Goal: Task Accomplishment & Management: Complete application form

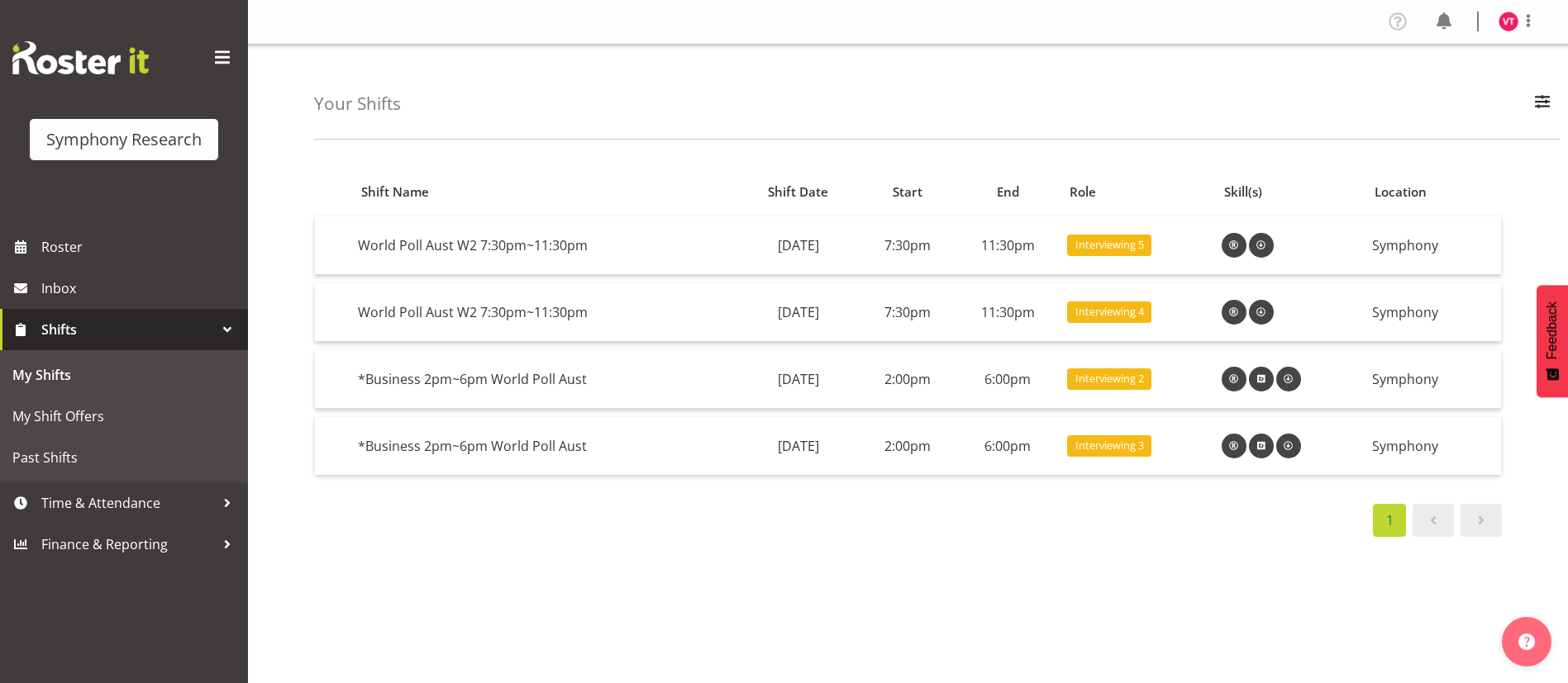
click at [224, 327] on div at bounding box center [228, 330] width 25 height 25
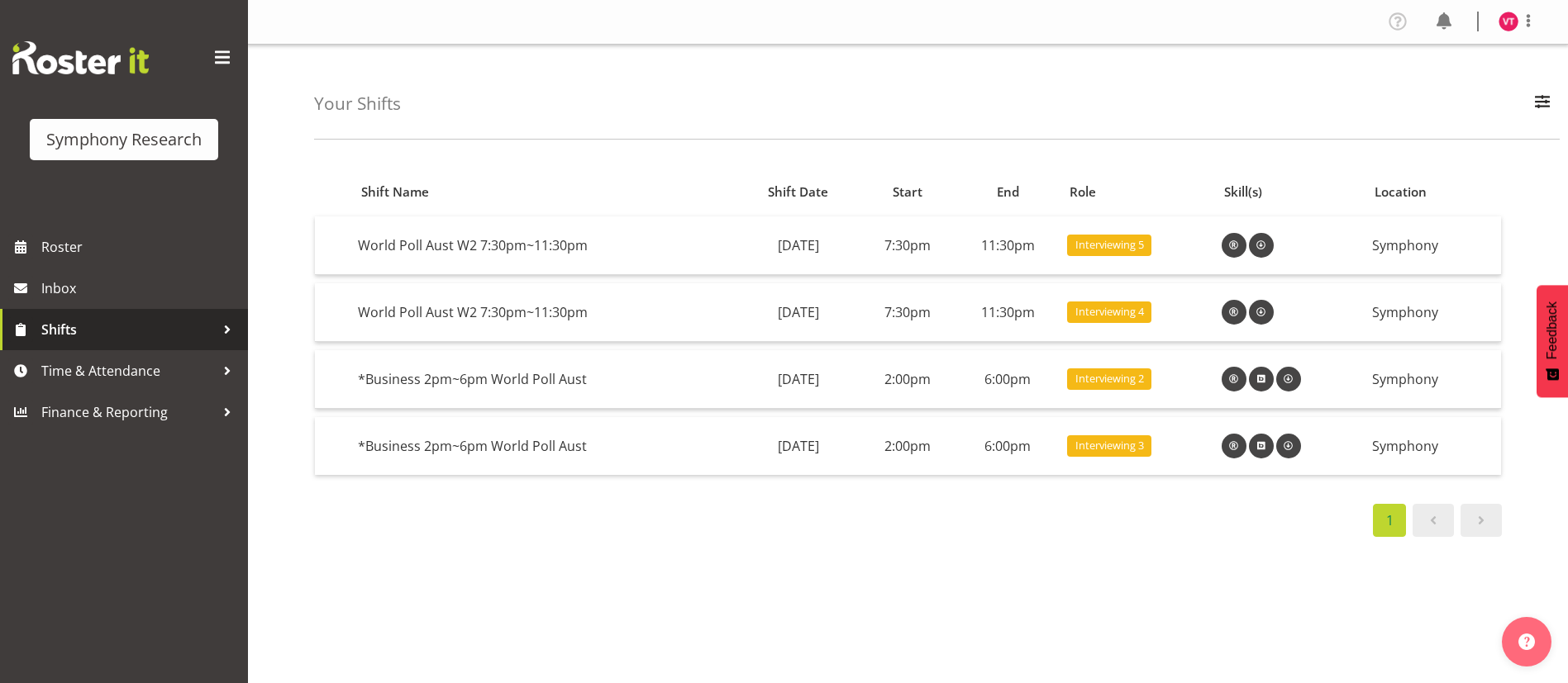
click at [224, 327] on div at bounding box center [228, 330] width 25 height 25
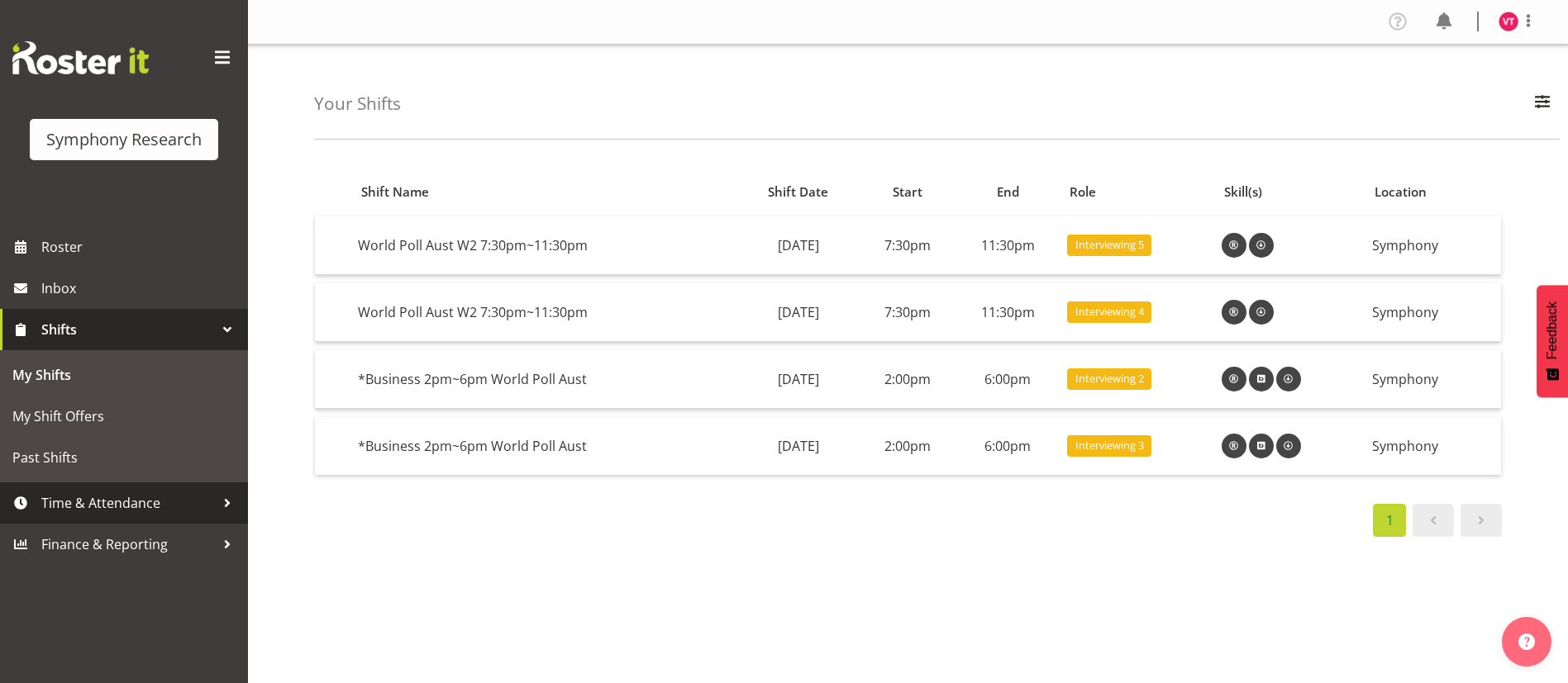
click at [222, 499] on div at bounding box center [228, 503] width 25 height 25
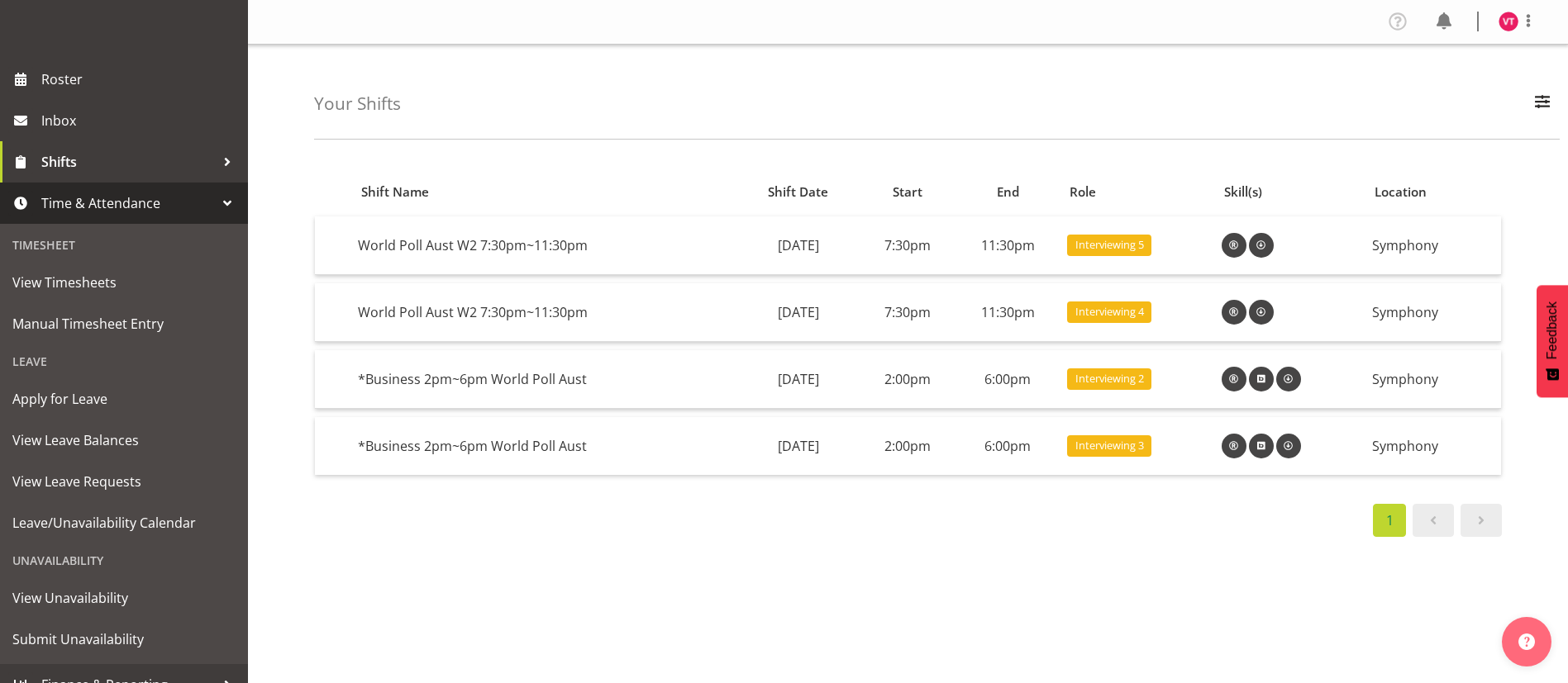
scroll to position [190, 0]
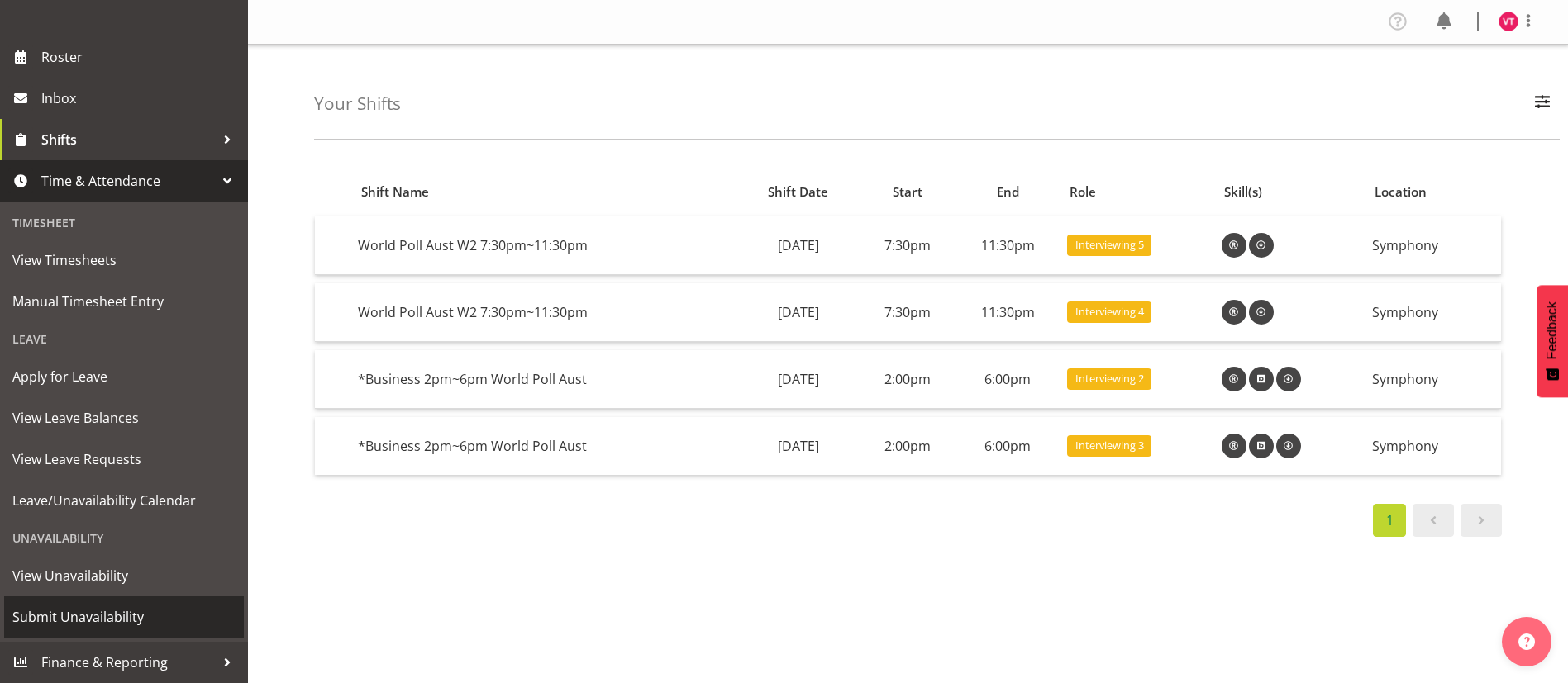
click at [151, 610] on span "Submit Unavailability" at bounding box center [124, 617] width 223 height 25
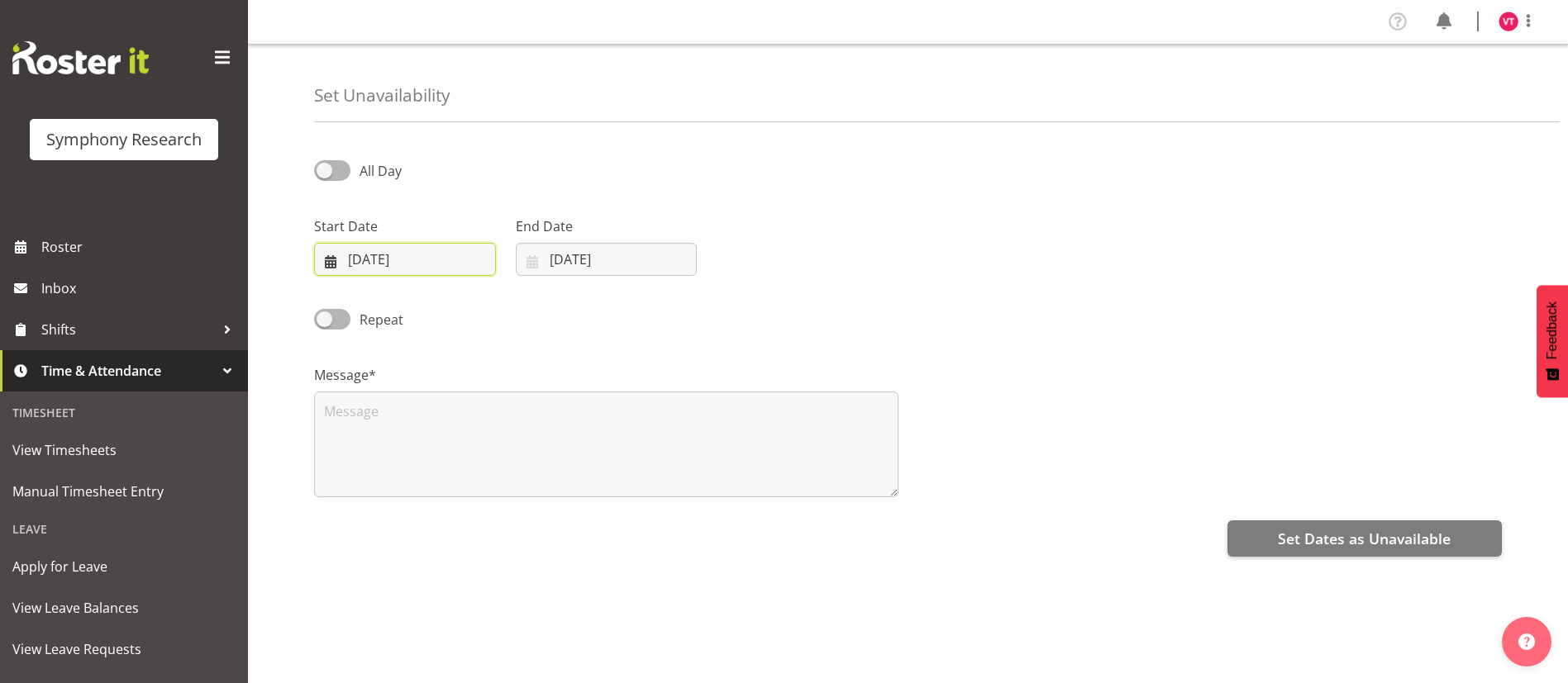
click at [432, 255] on input "02/10/2025" at bounding box center [405, 259] width 182 height 33
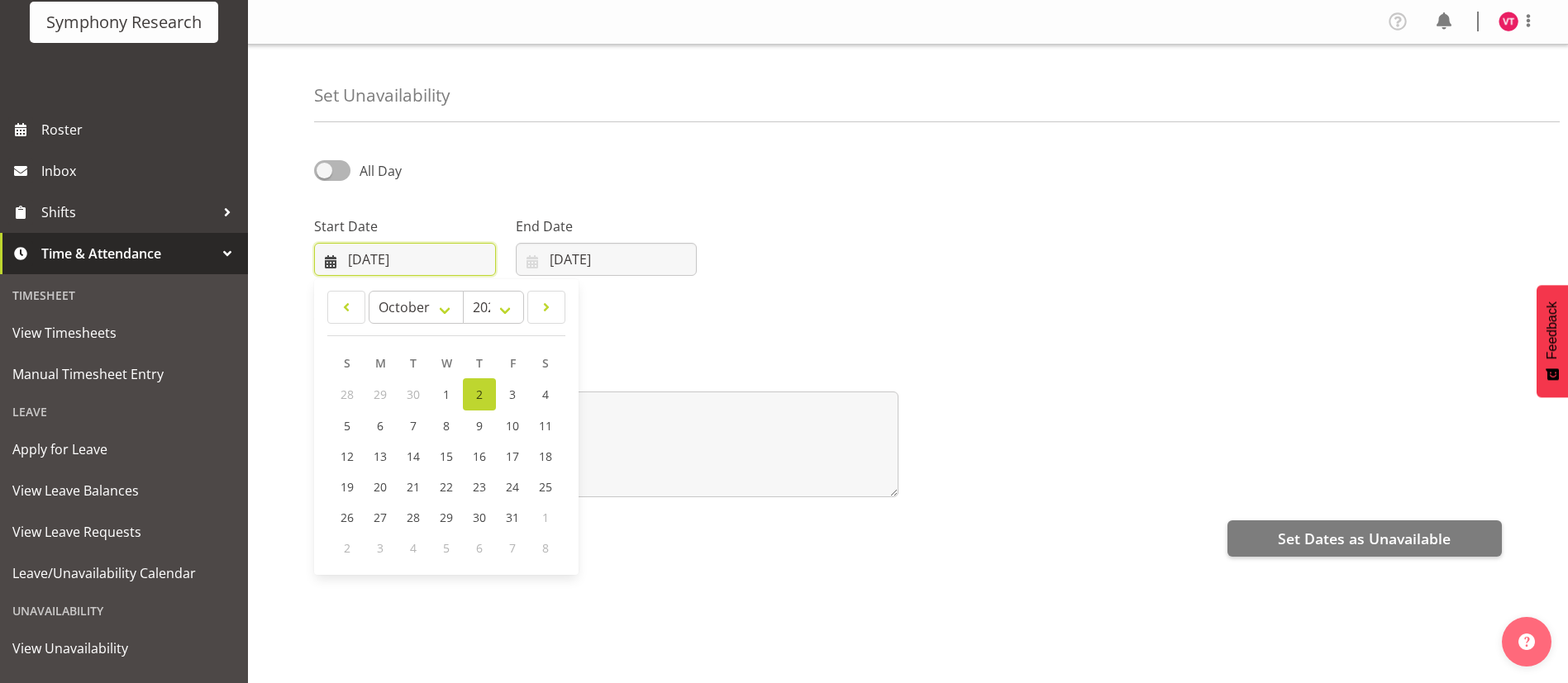
scroll to position [190, 0]
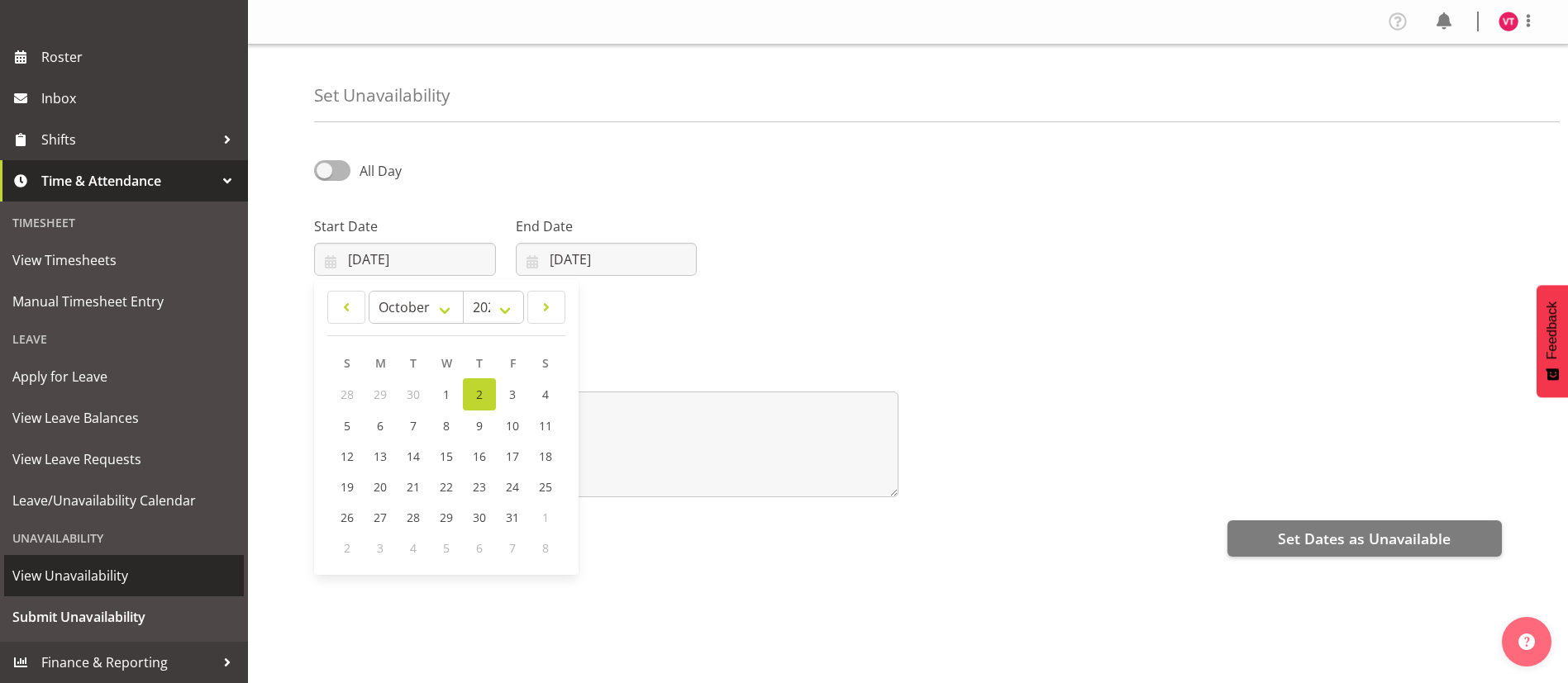
click at [128, 569] on span "View Unavailability" at bounding box center [124, 576] width 223 height 25
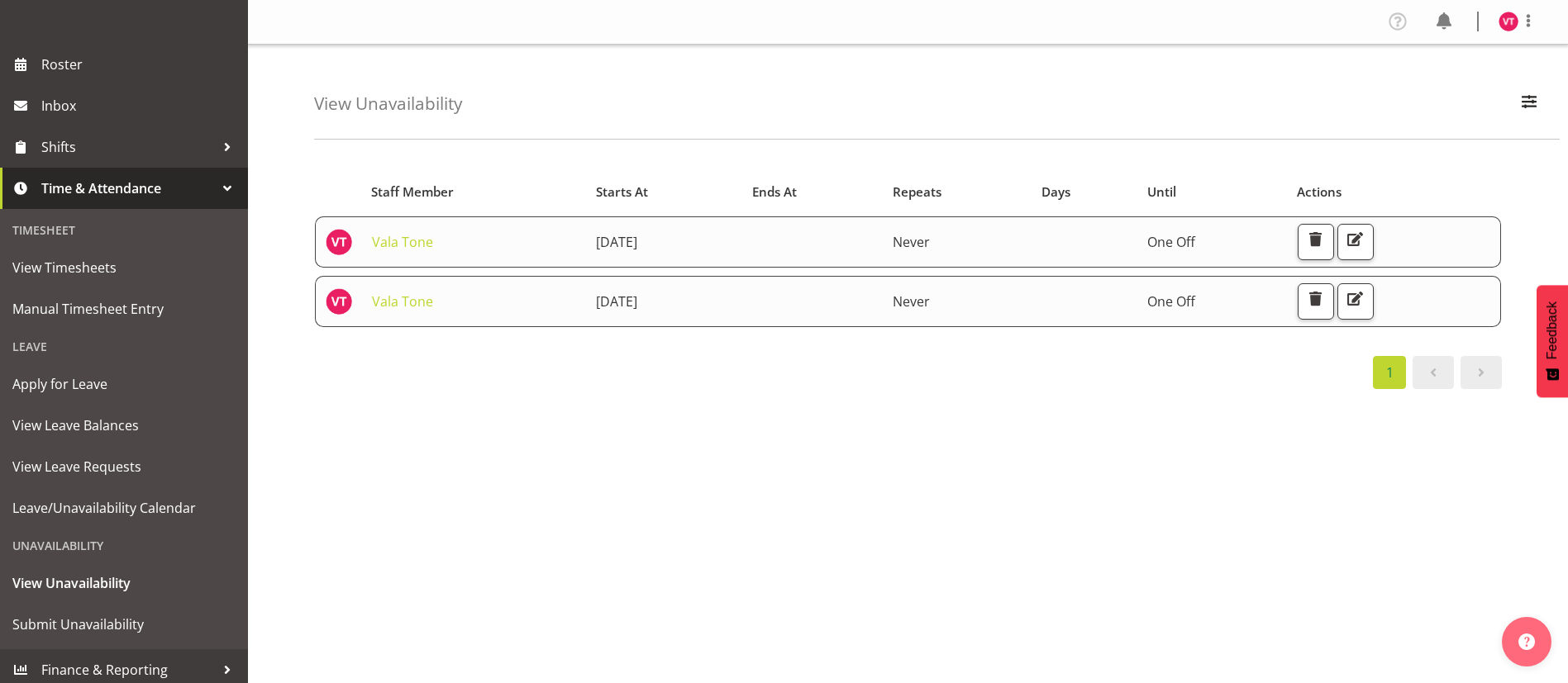
scroll to position [190, 0]
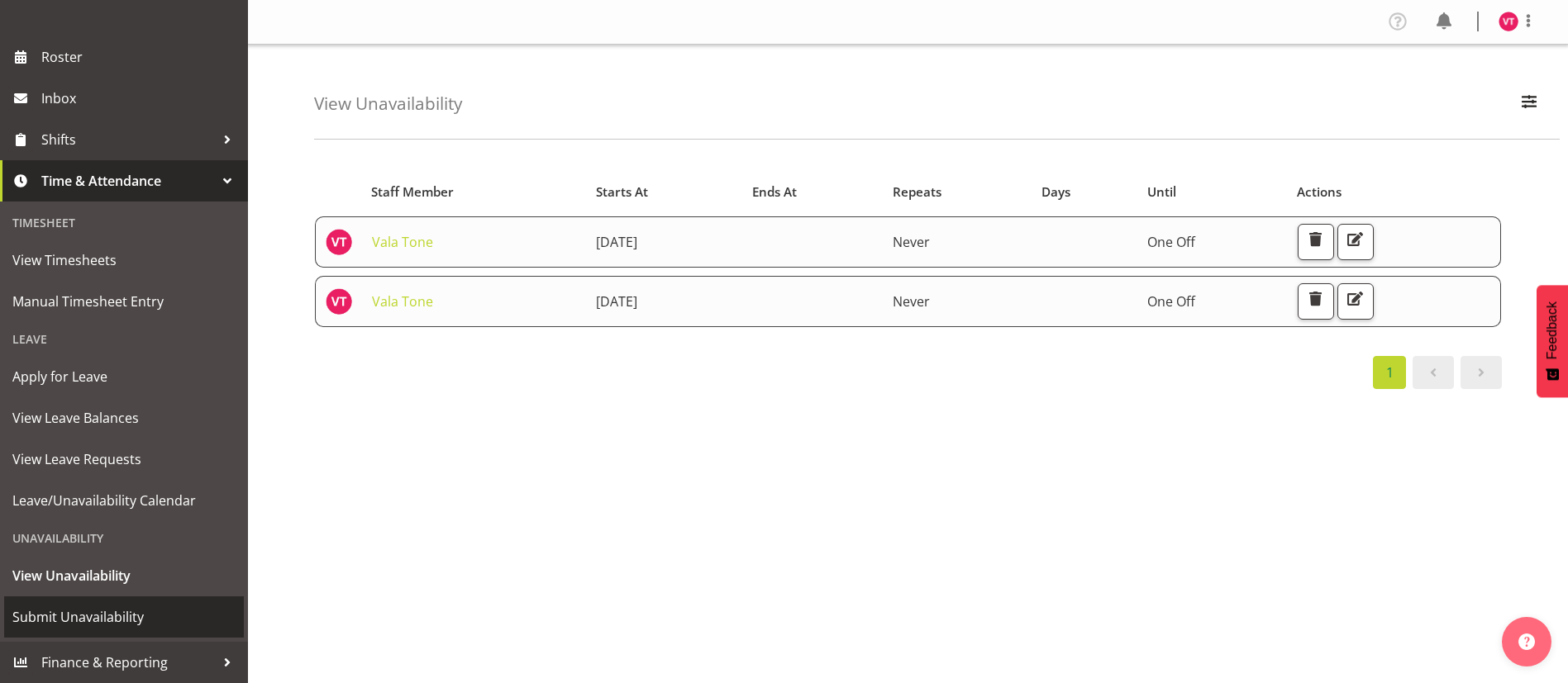
click at [128, 606] on span "Submit Unavailability" at bounding box center [124, 617] width 223 height 25
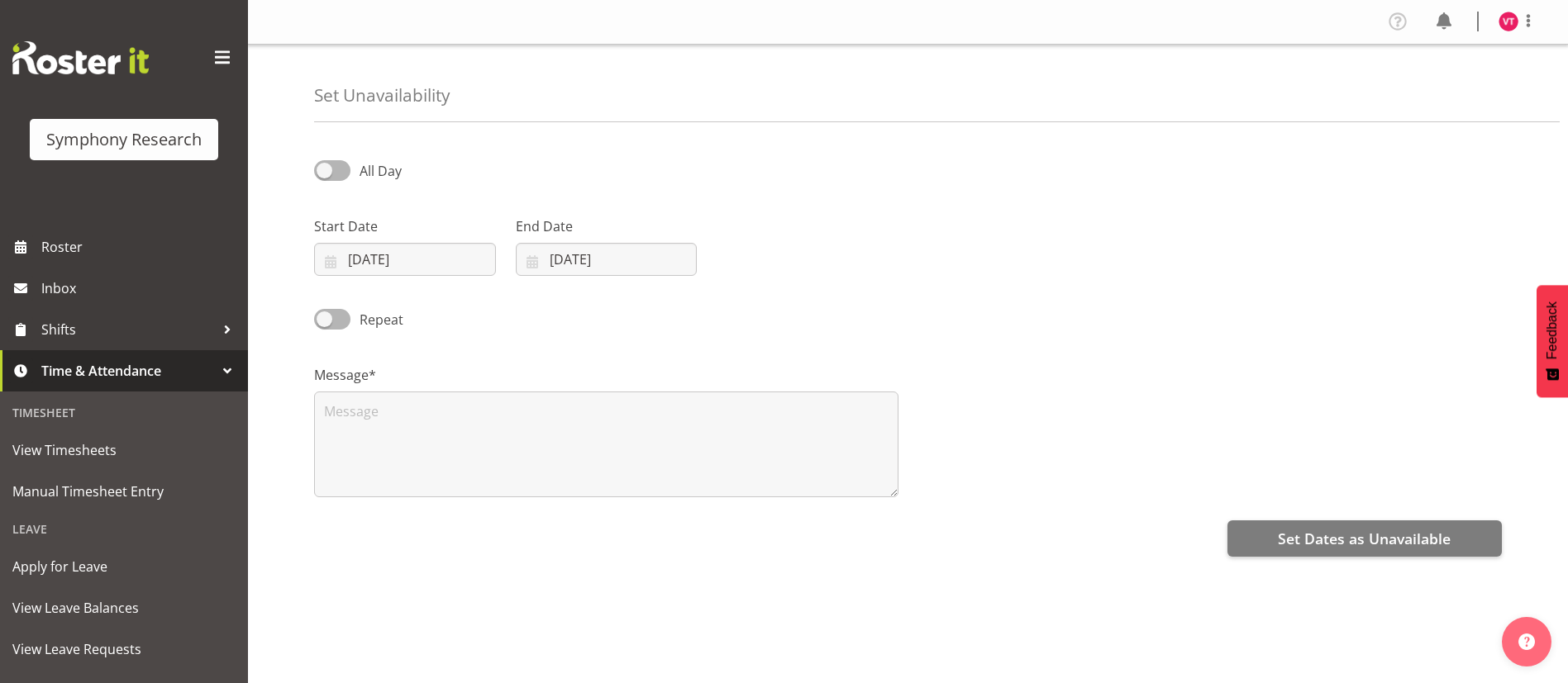
select select "9"
select select "2025"
click at [404, 258] on input "02/10/2025" at bounding box center [405, 259] width 182 height 33
click at [541, 429] on span "11" at bounding box center [546, 426] width 13 height 16
type input "11/10/2025"
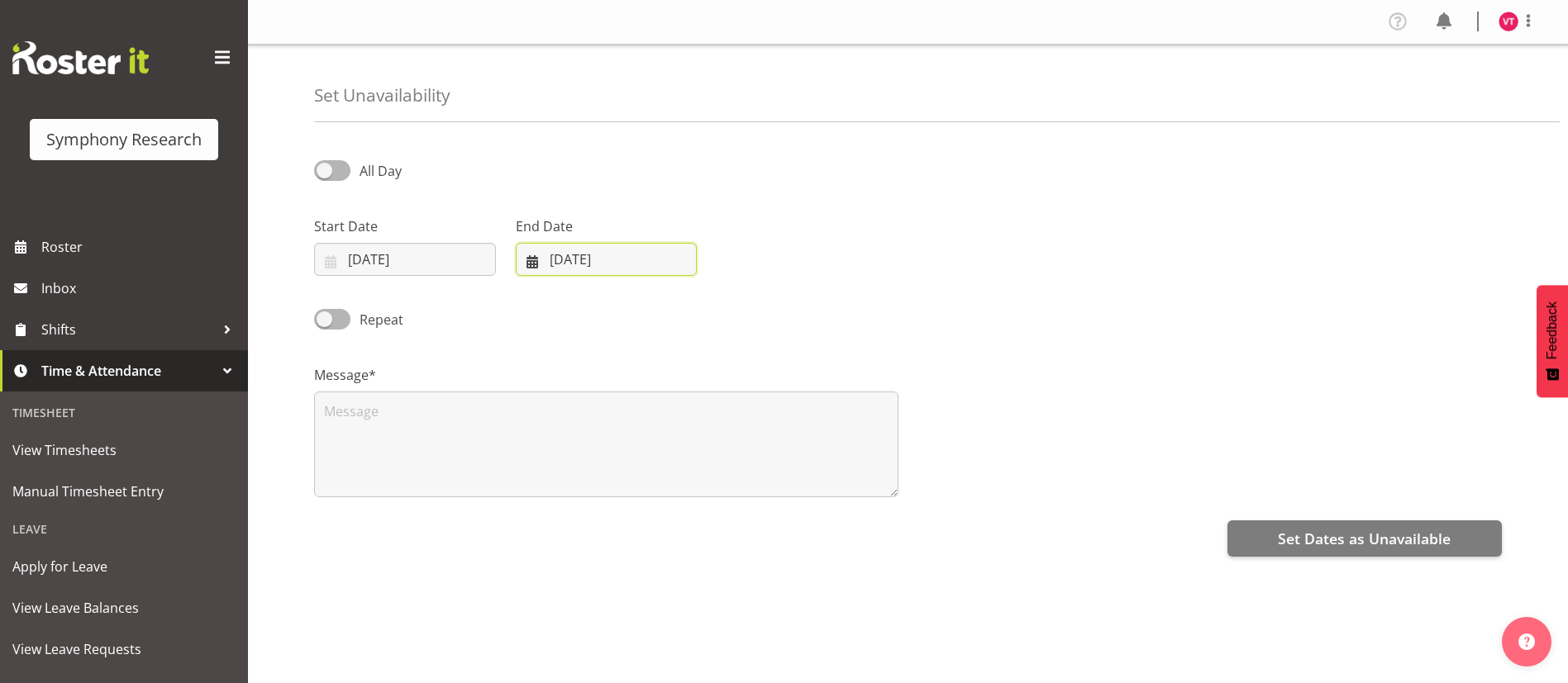
click at [667, 252] on input "02/10/2025" at bounding box center [607, 259] width 182 height 33
click at [751, 424] on span "11" at bounding box center [747, 426] width 13 height 16
type input "11/10/2025"
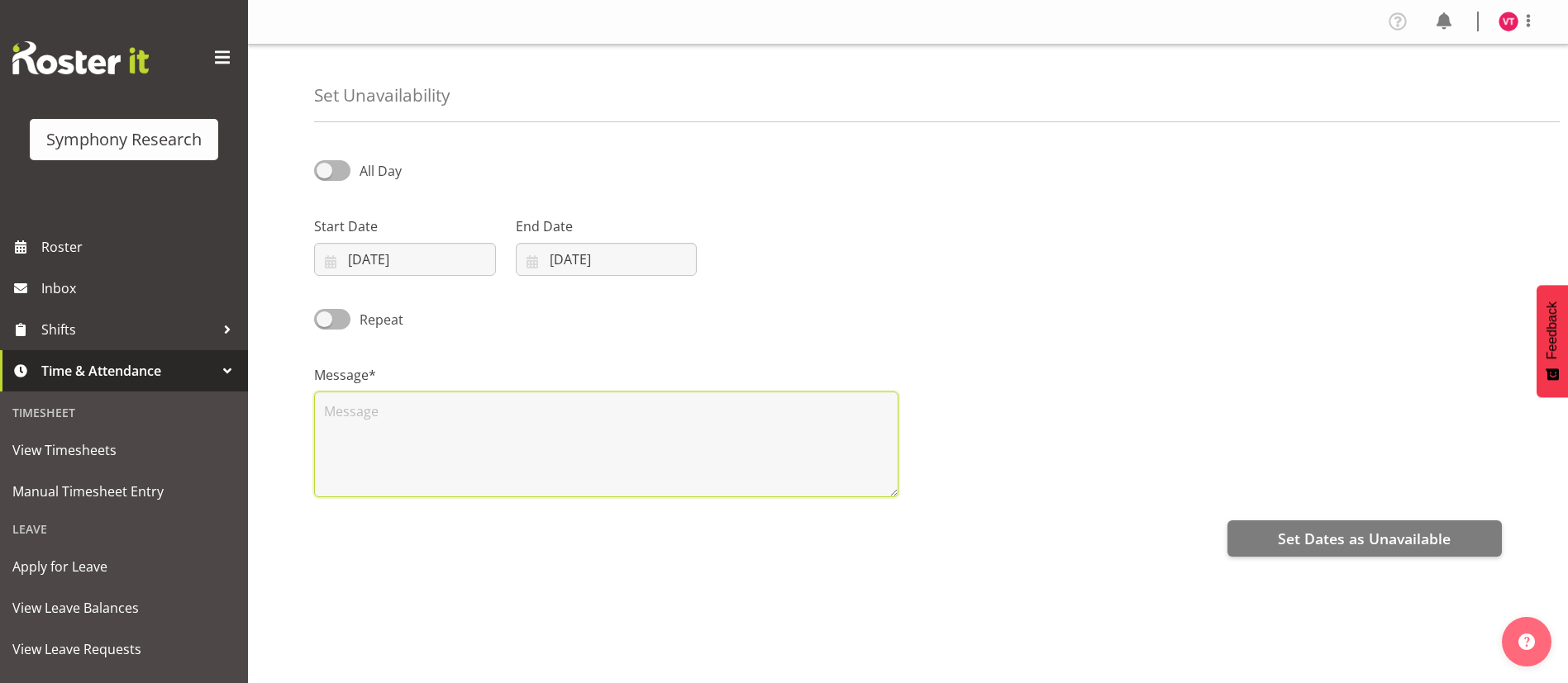
click at [452, 406] on textarea at bounding box center [606, 444] width 585 height 106
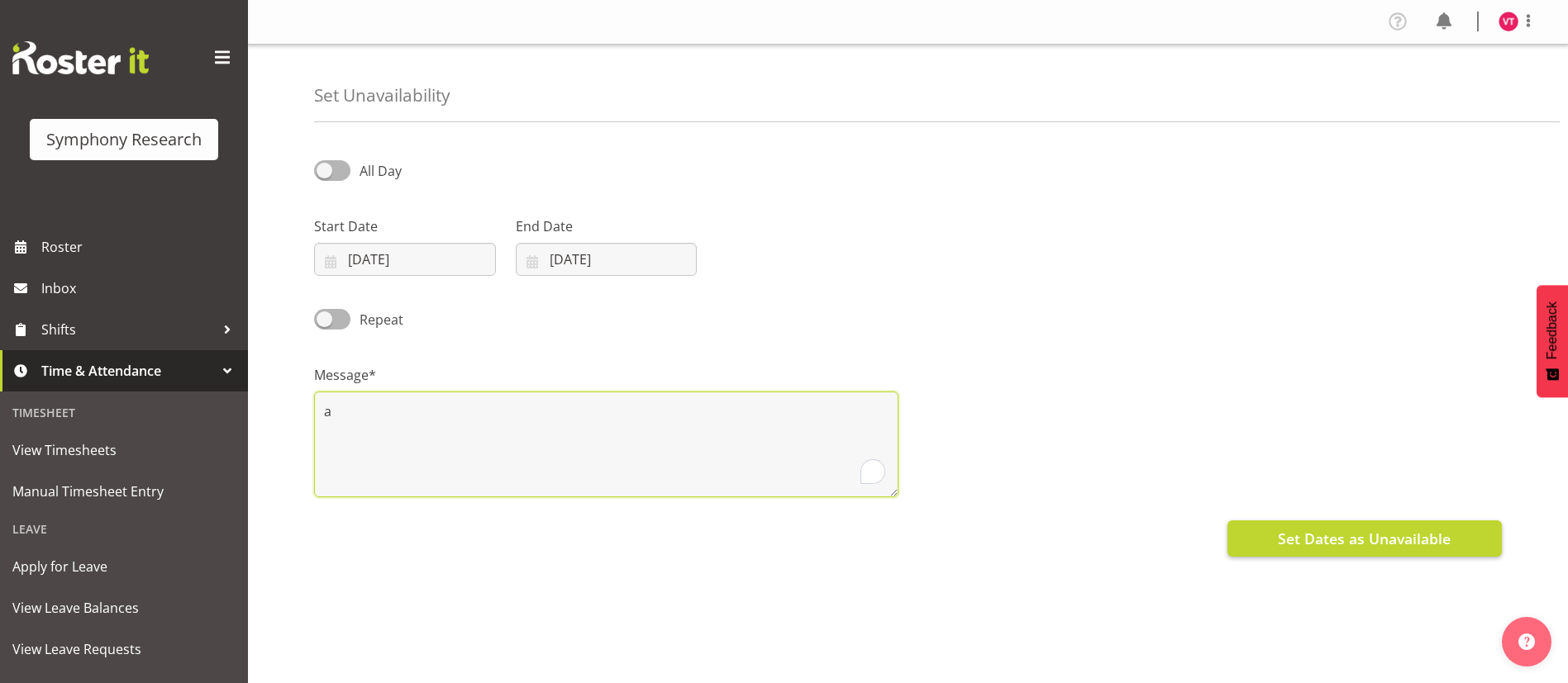
type textarea "a"
click at [1385, 543] on span "Set Dates as Unavailable" at bounding box center [1364, 539] width 173 height 21
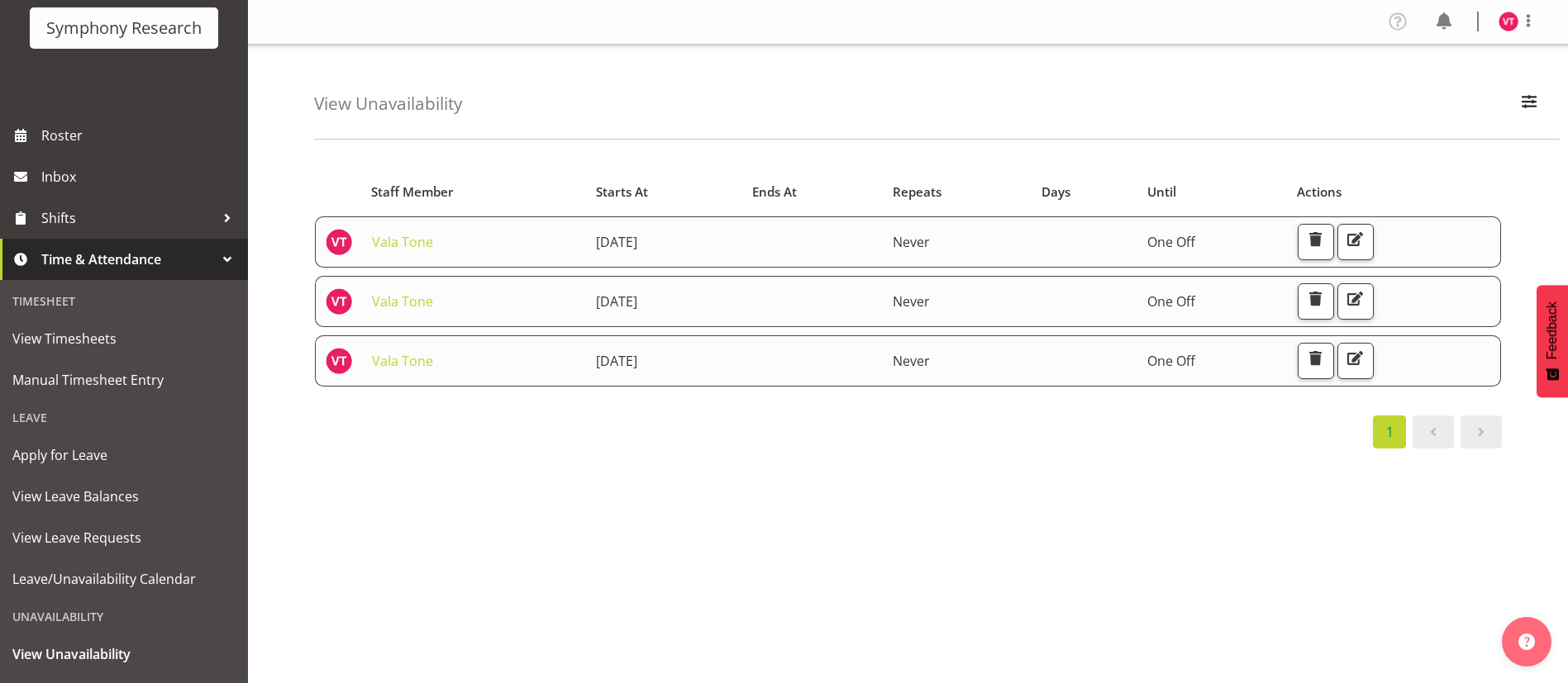
scroll to position [190, 0]
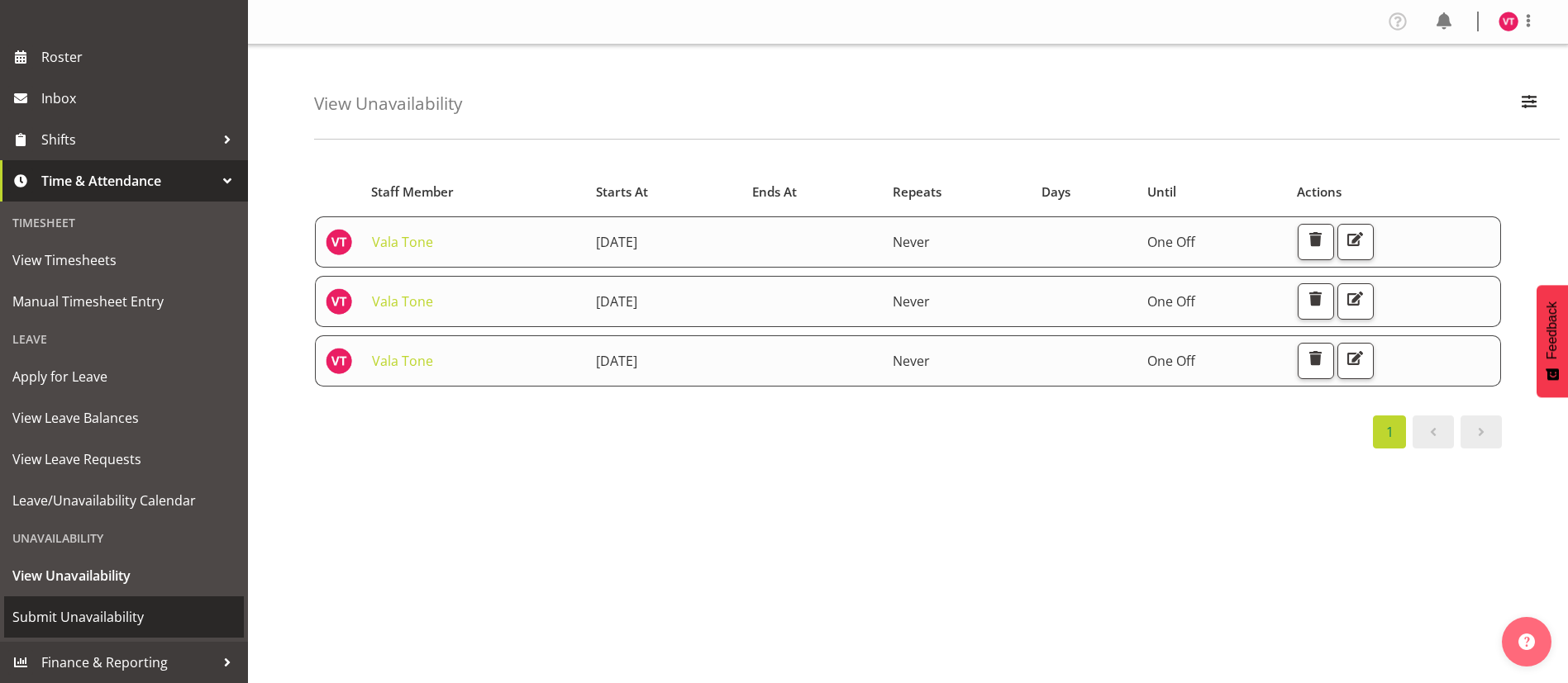
click at [125, 615] on span "Submit Unavailability" at bounding box center [124, 617] width 223 height 25
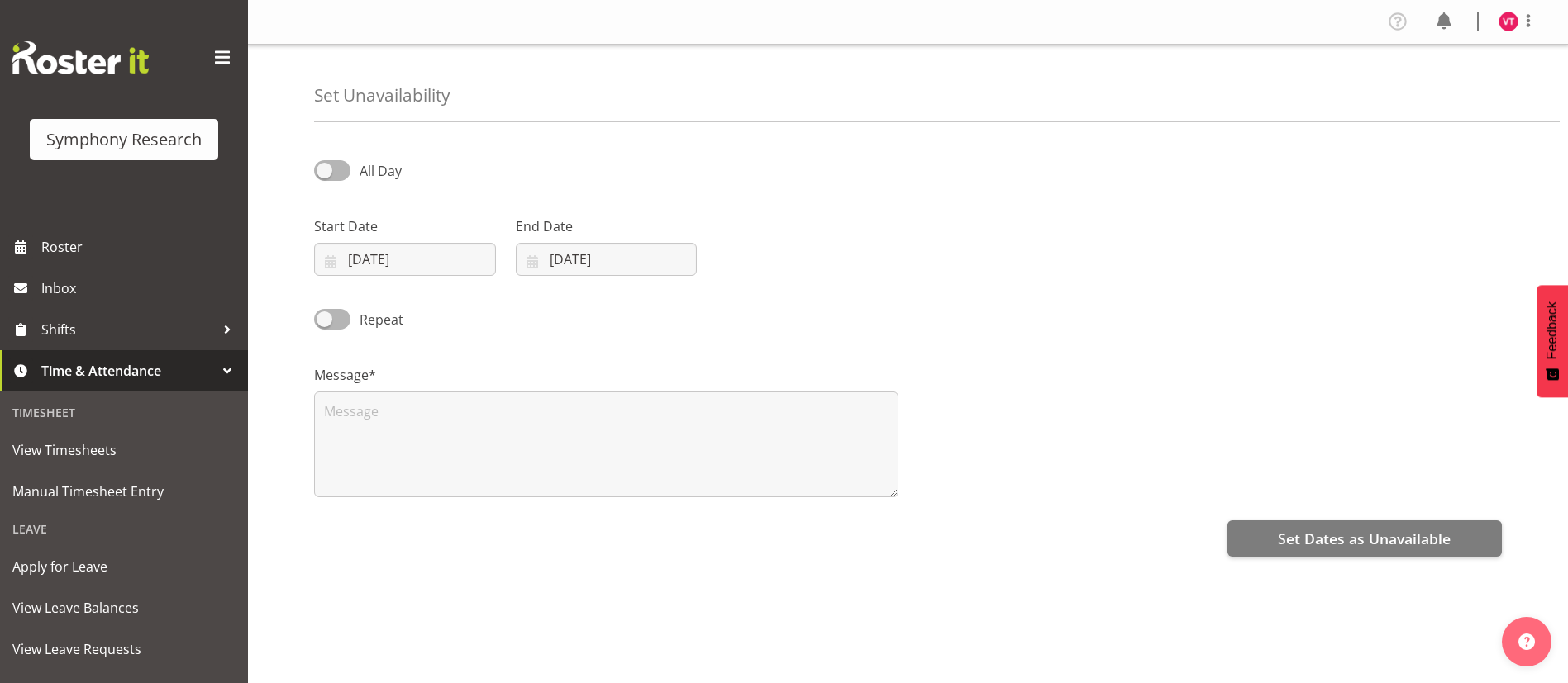
select select "9"
select select "2025"
click at [370, 250] on input "[DATE]" at bounding box center [405, 259] width 182 height 33
click at [349, 458] on span "12" at bounding box center [347, 456] width 13 height 16
type input "12/10/2025"
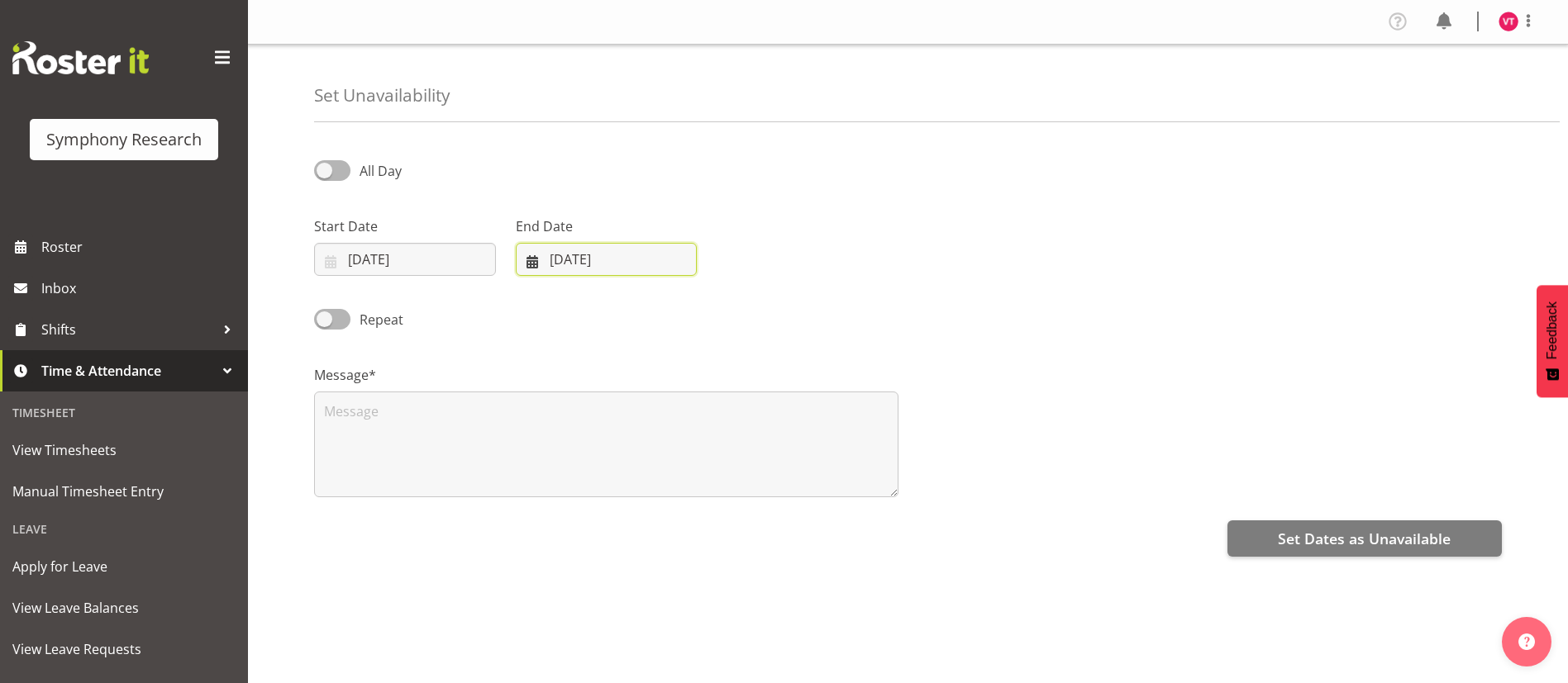
click at [620, 255] on input "02/10/2025" at bounding box center [607, 259] width 182 height 33
click at [551, 450] on span "12" at bounding box center [548, 456] width 13 height 16
type input "12/10/2025"
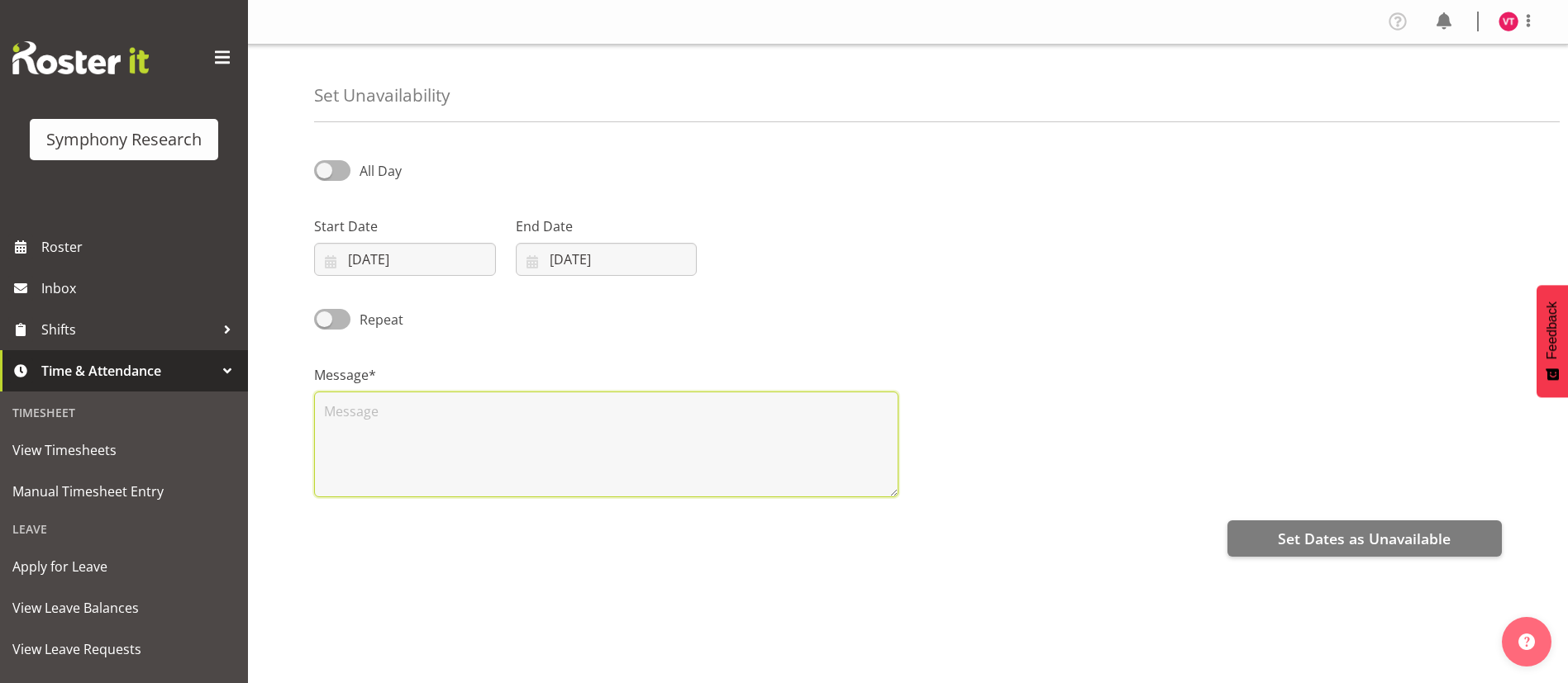
click at [497, 432] on textarea at bounding box center [606, 444] width 585 height 106
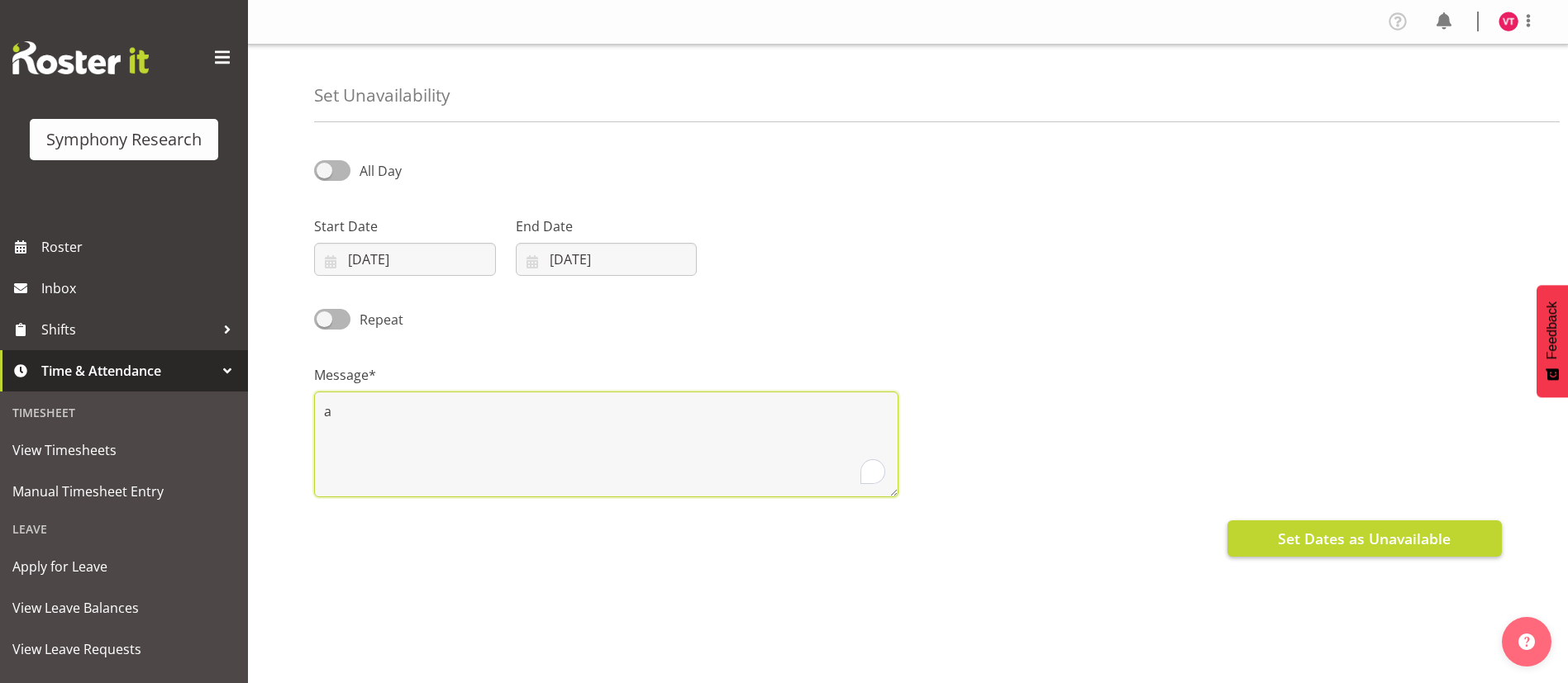
type textarea "a"
click at [1427, 543] on span "Set Dates as Unavailable" at bounding box center [1364, 539] width 173 height 21
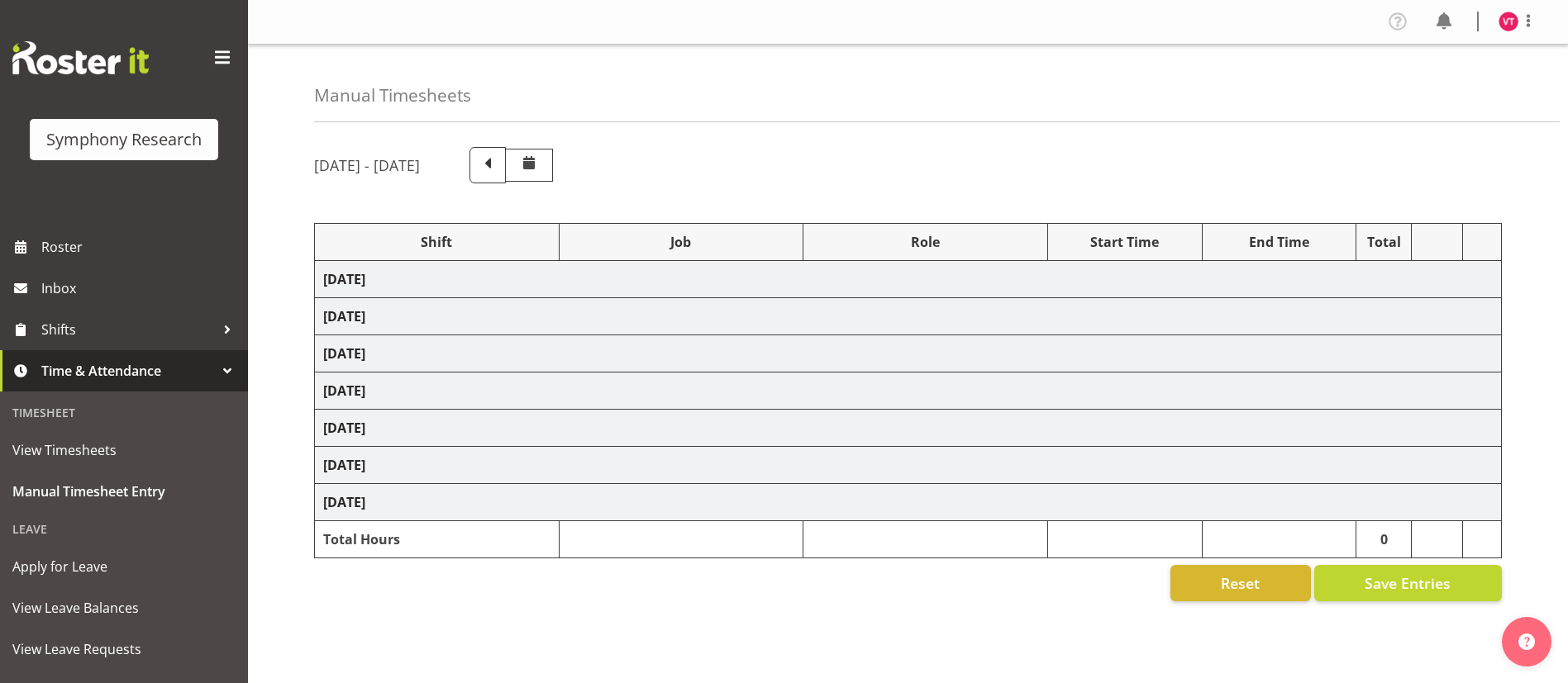
select select
select select "10499"
select select "47"
select select "48116"
select select "10499"
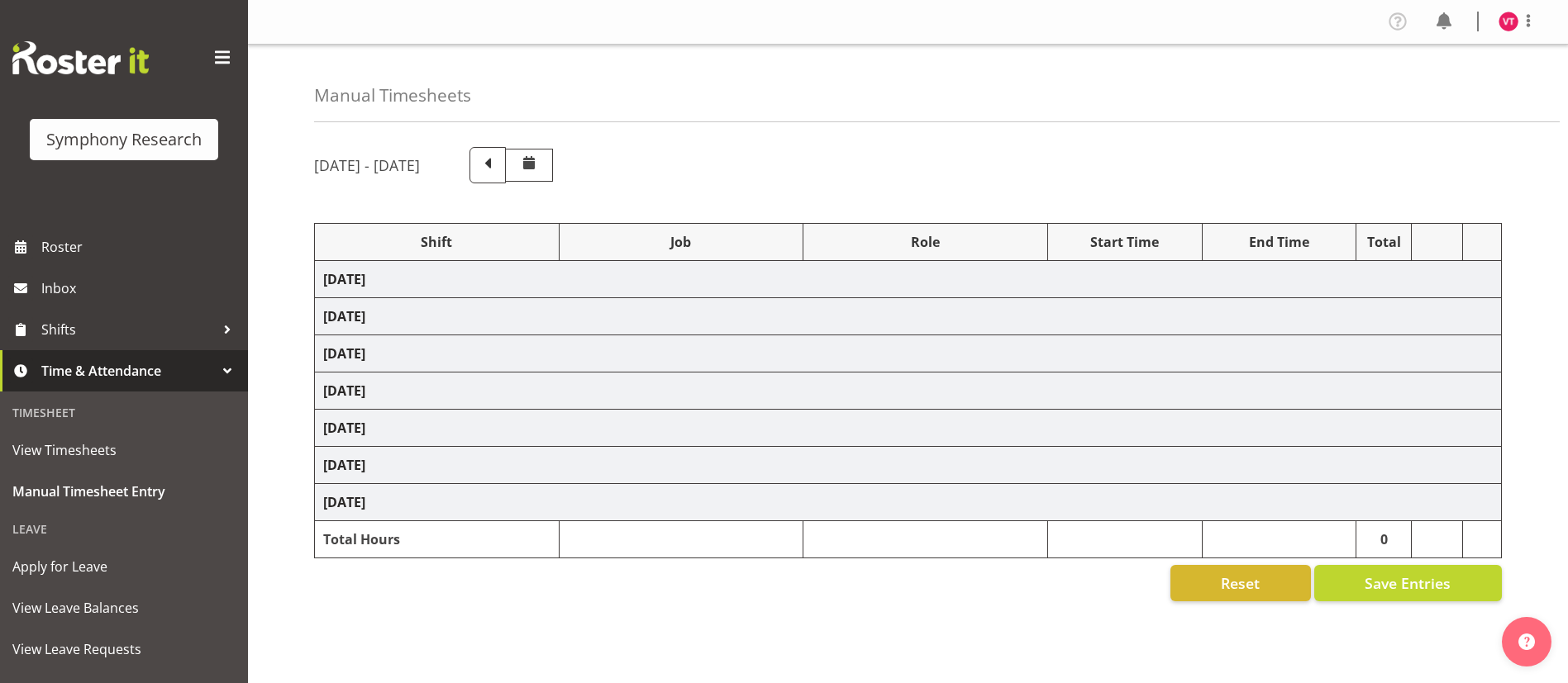
select select "47"
select select "57511"
select select "10499"
select select "47"
select select "48116"
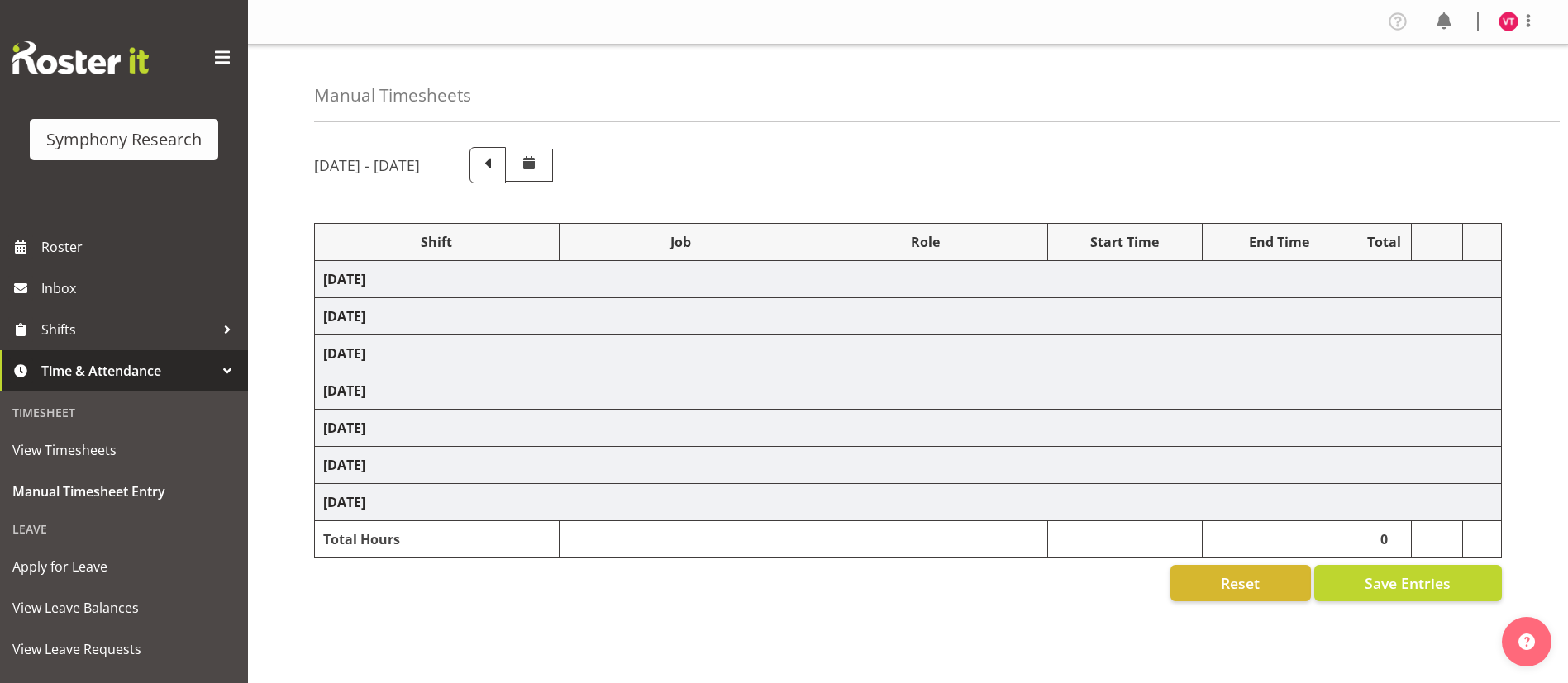
select select "10587"
select select "47"
select select "48116"
select select "10499"
select select "47"
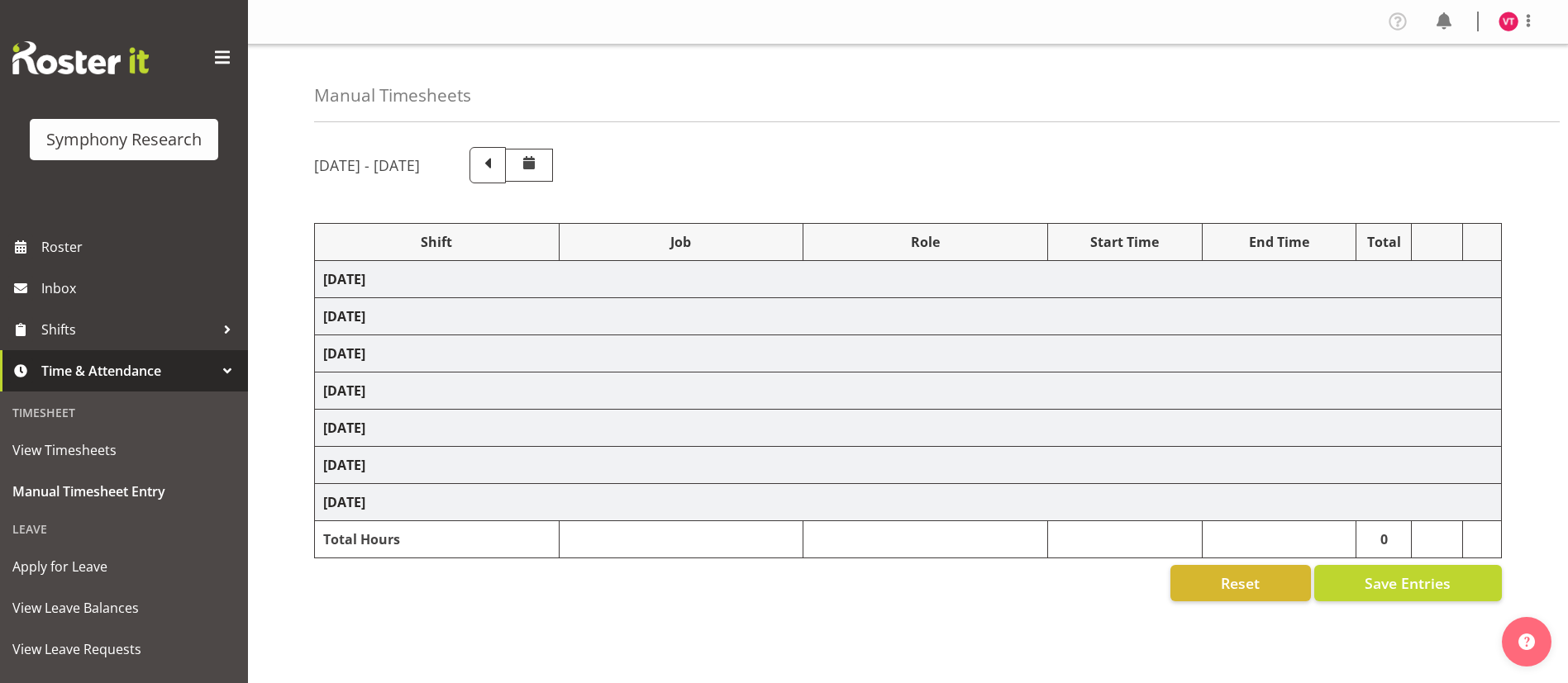
select select
select select "10499"
select select "47"
select select "56692"
select select "10499"
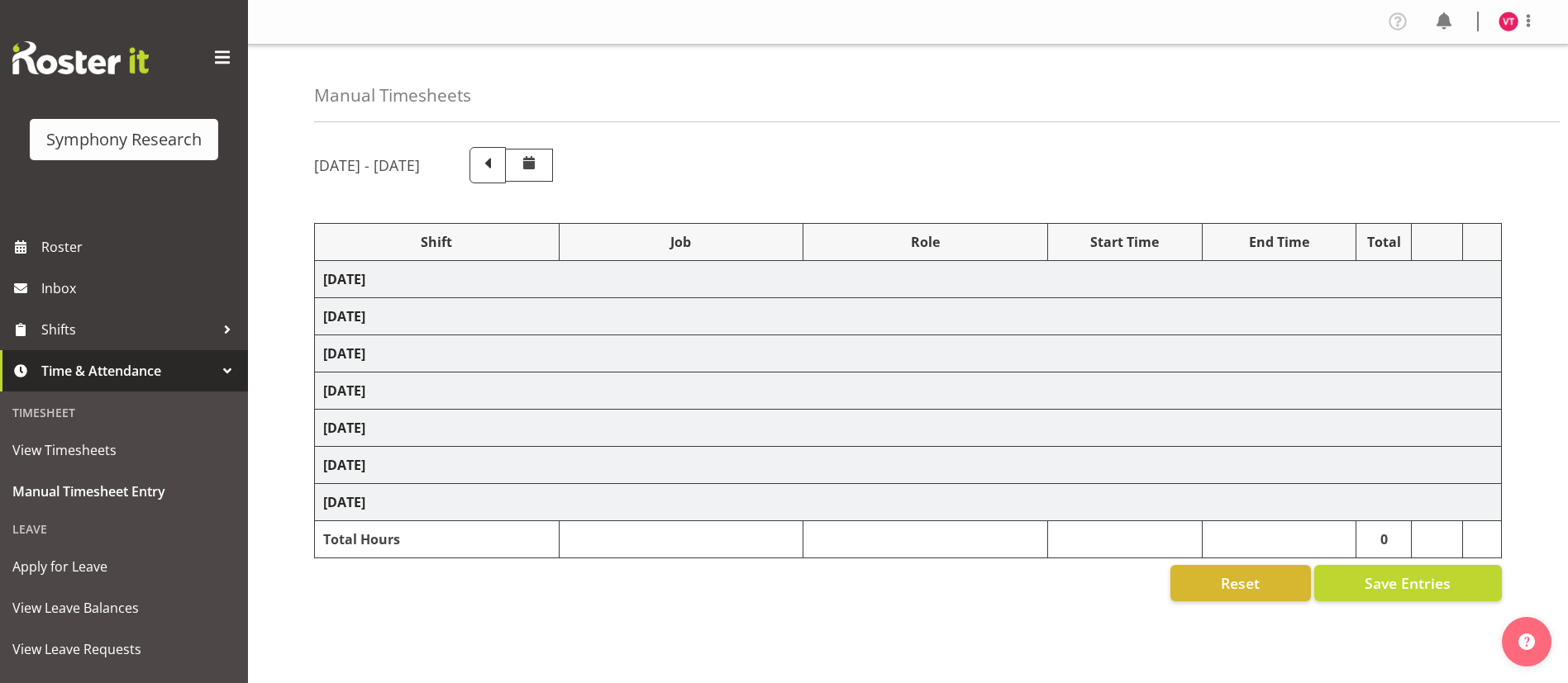
select select "47"
